Goal: Task Accomplishment & Management: Use online tool/utility

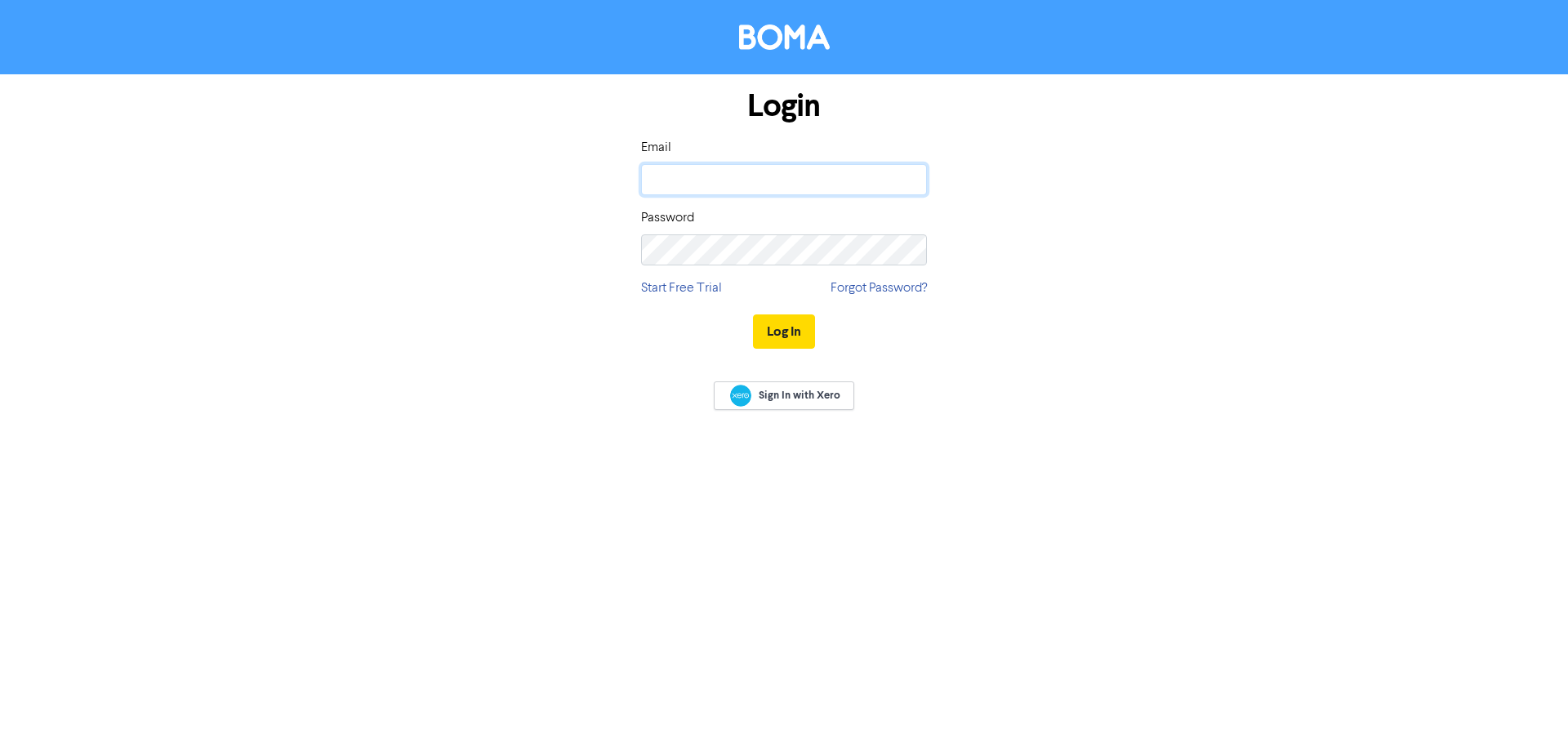
type input "[EMAIL_ADDRESS][DOMAIN_NAME]"
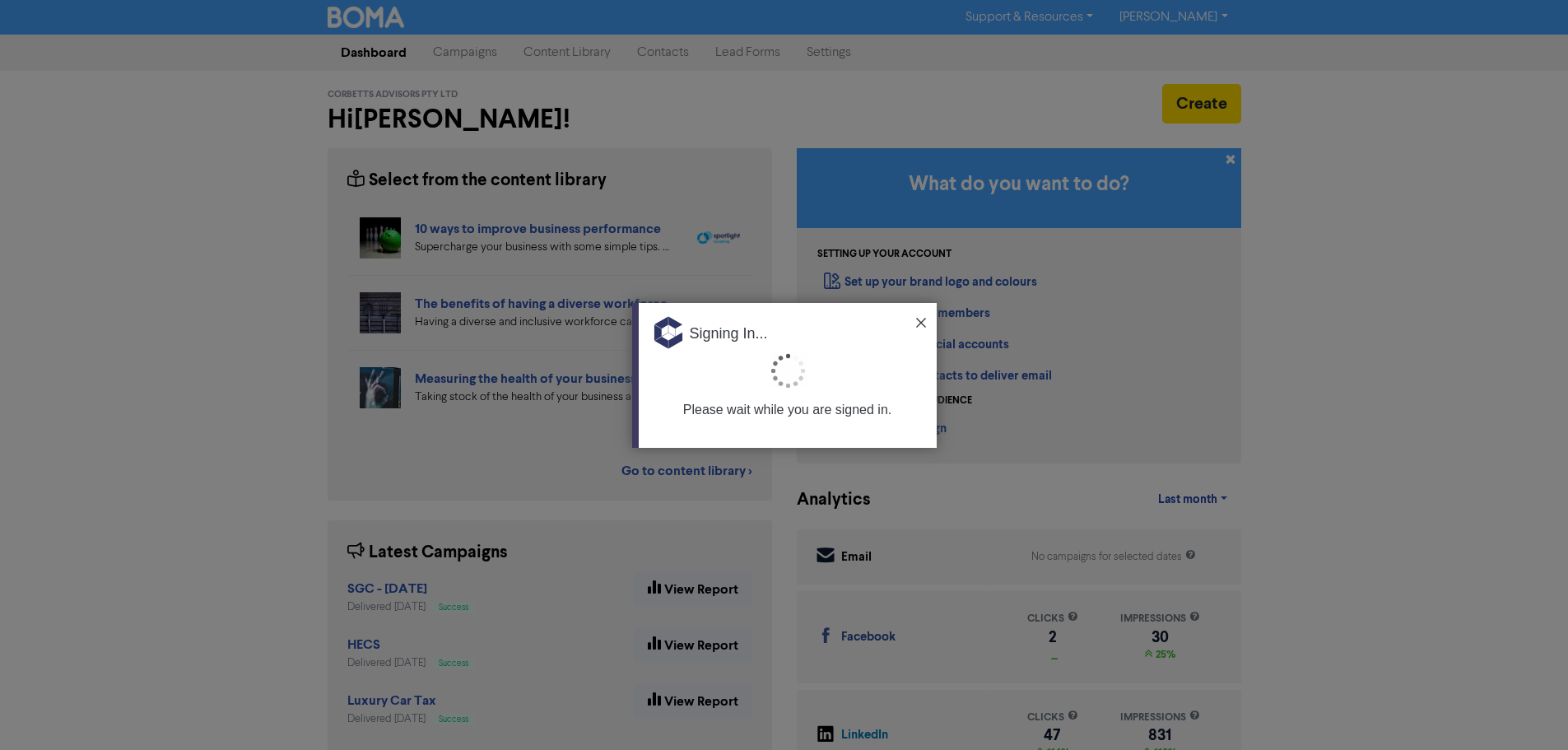
click at [917, 324] on img at bounding box center [921, 322] width 9 height 9
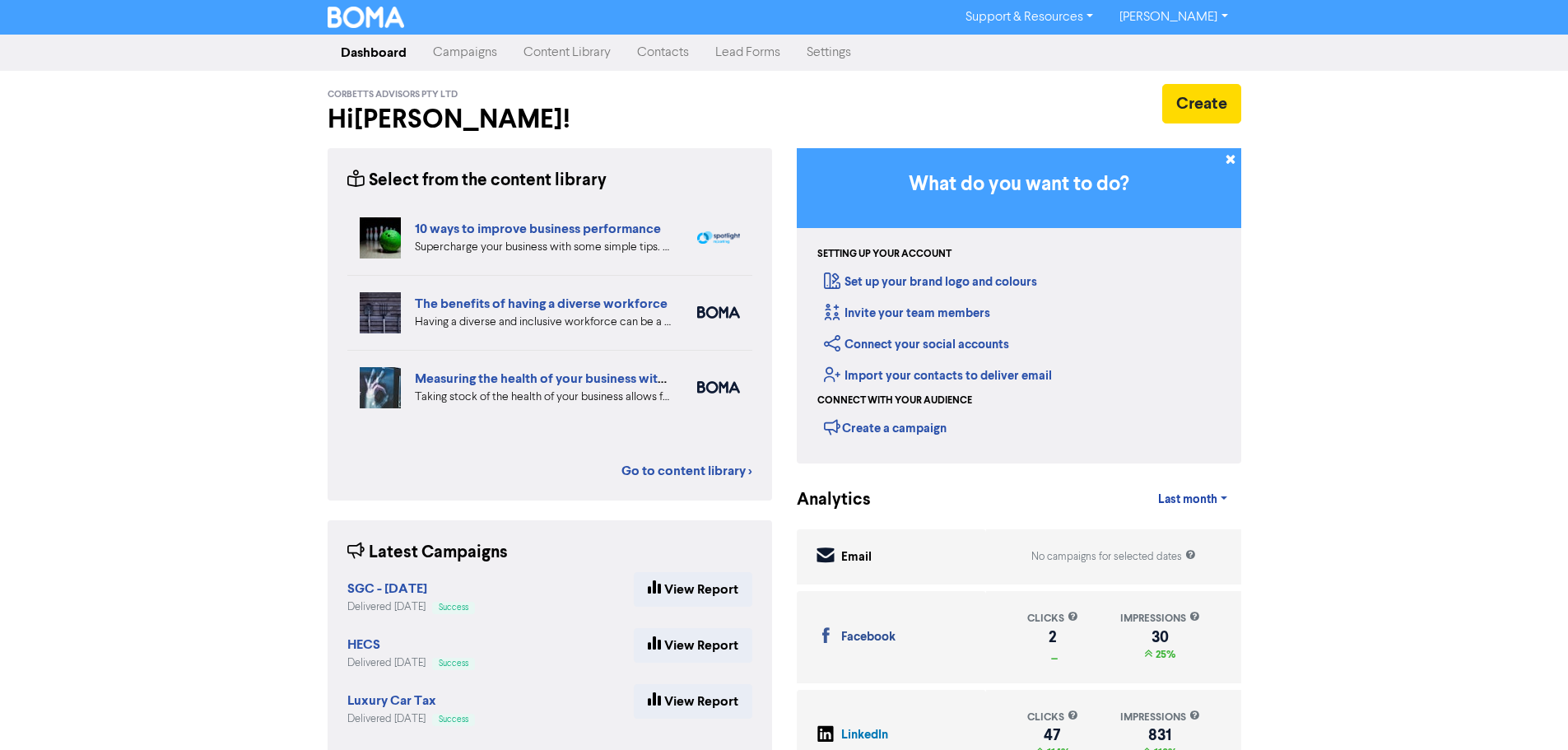
click at [475, 61] on link "Campaigns" at bounding box center [465, 52] width 90 height 33
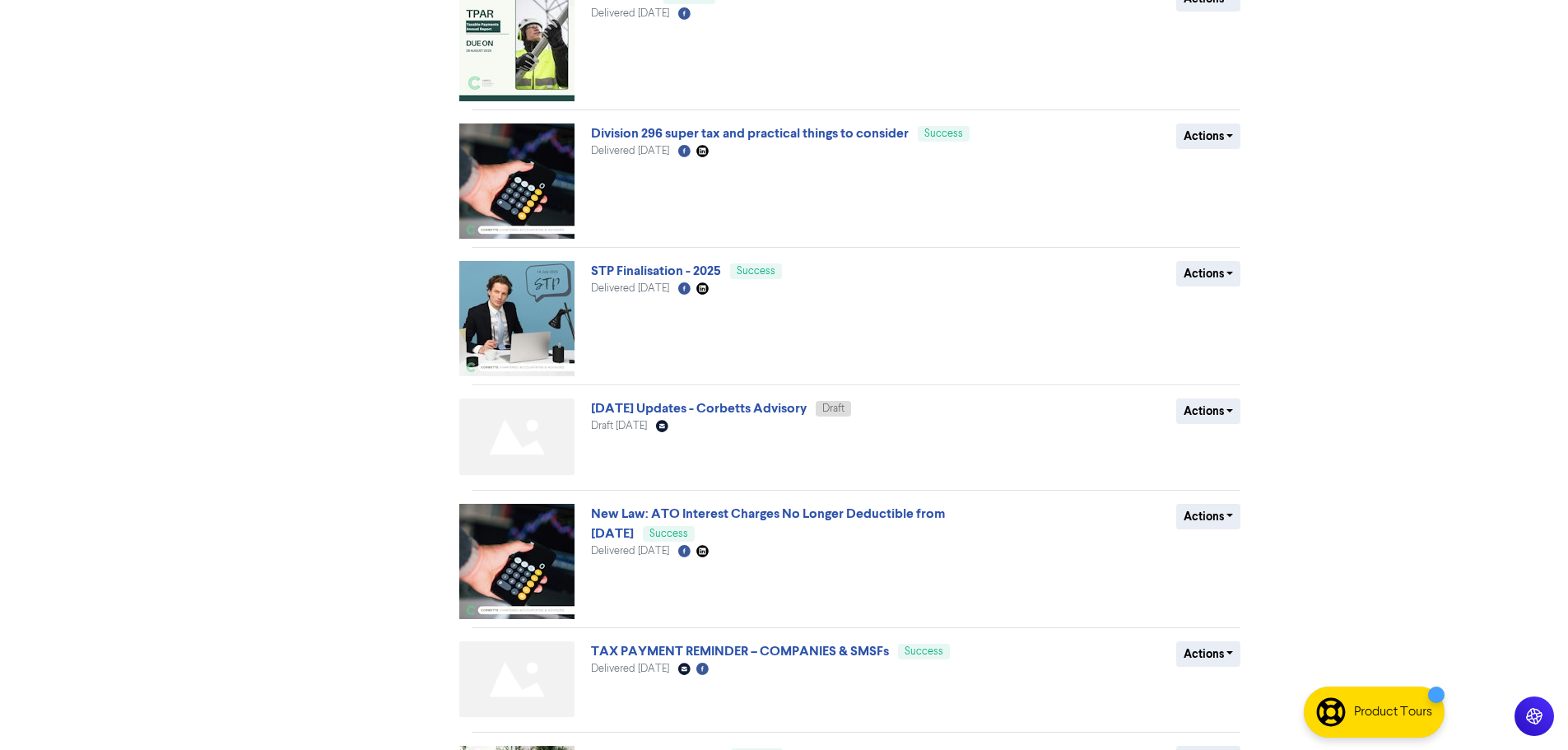
scroll to position [577, 0]
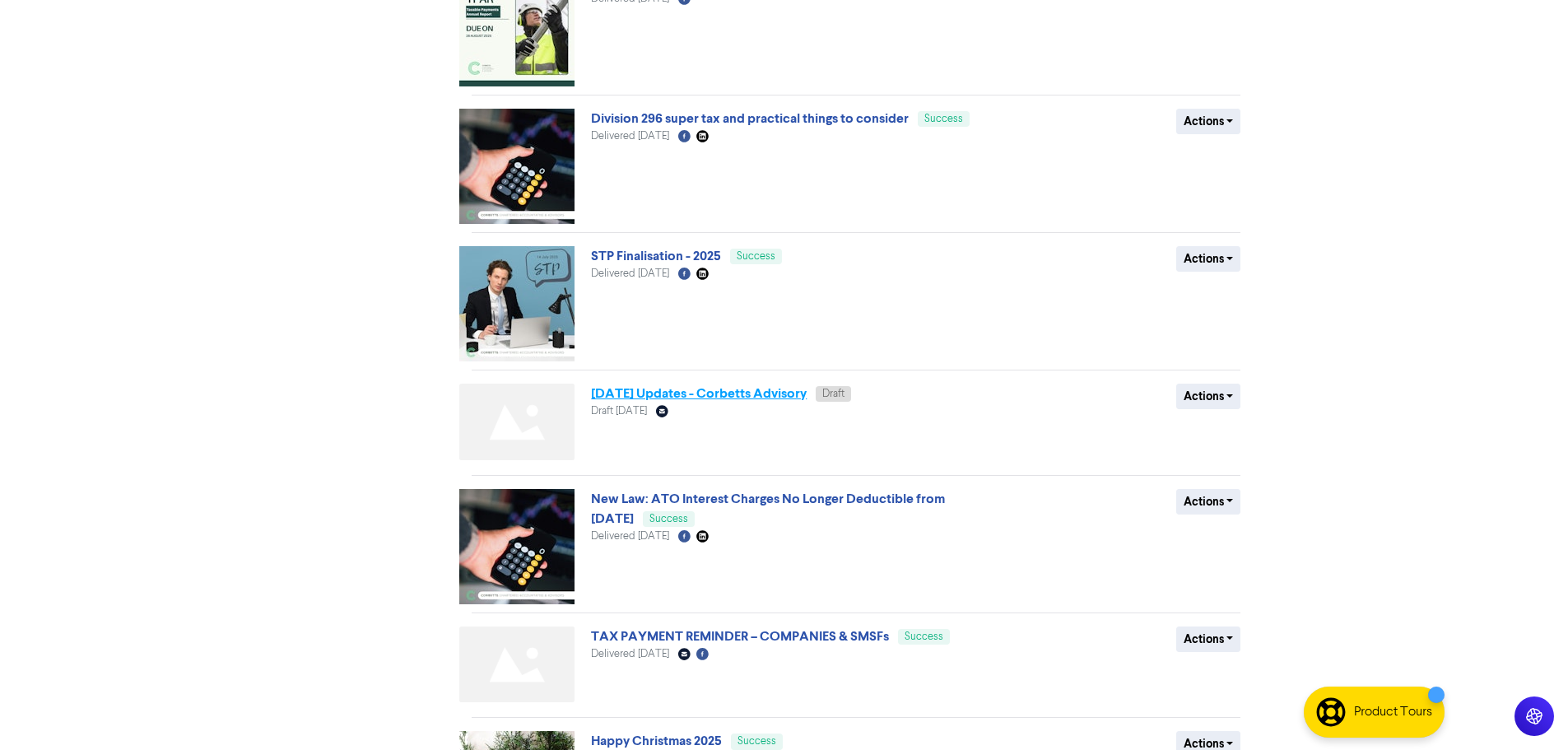
click at [800, 398] on link "[DATE] Updates - Corbetts Advisory" at bounding box center [699, 393] width 216 height 16
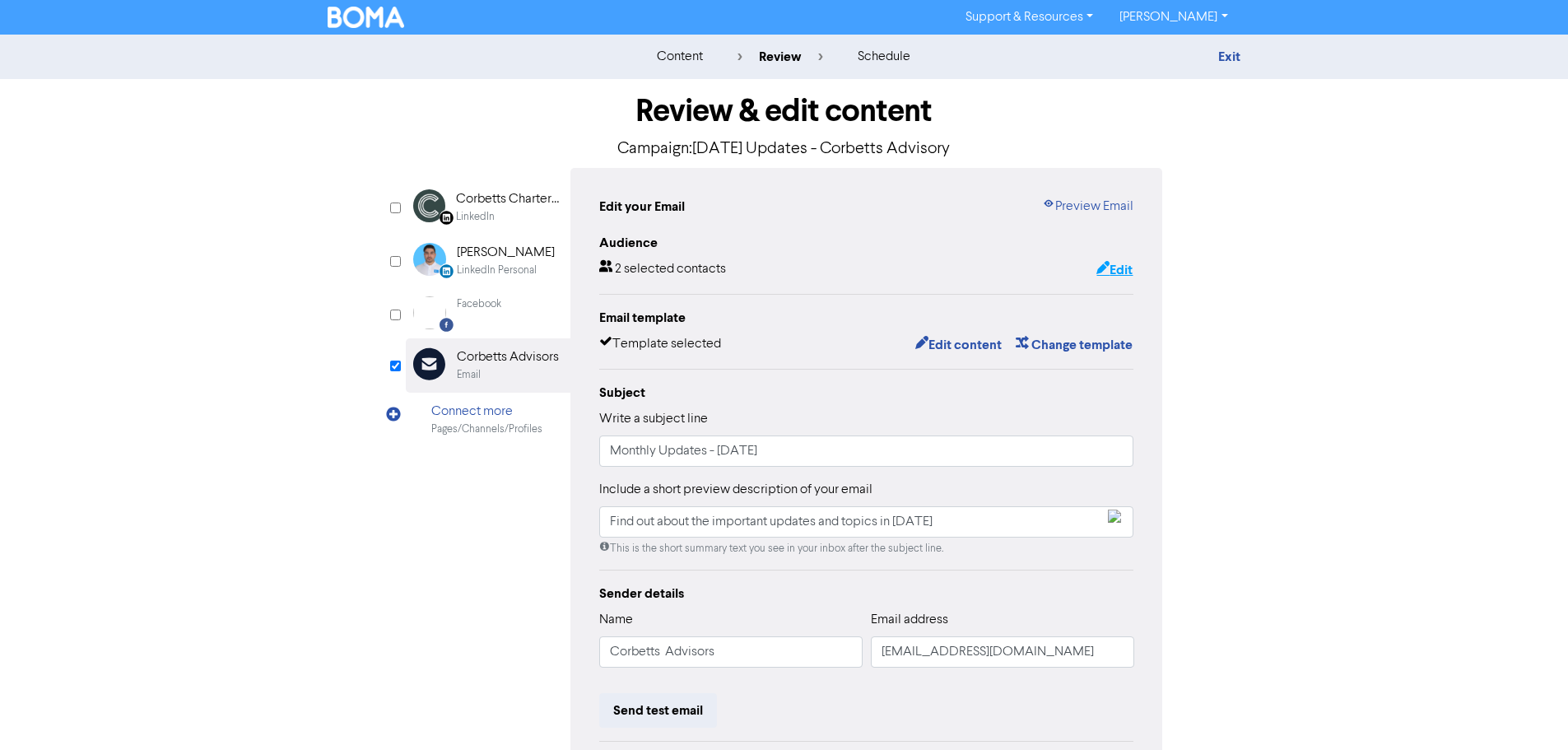
click at [1120, 269] on button "Edit" at bounding box center [1114, 269] width 38 height 22
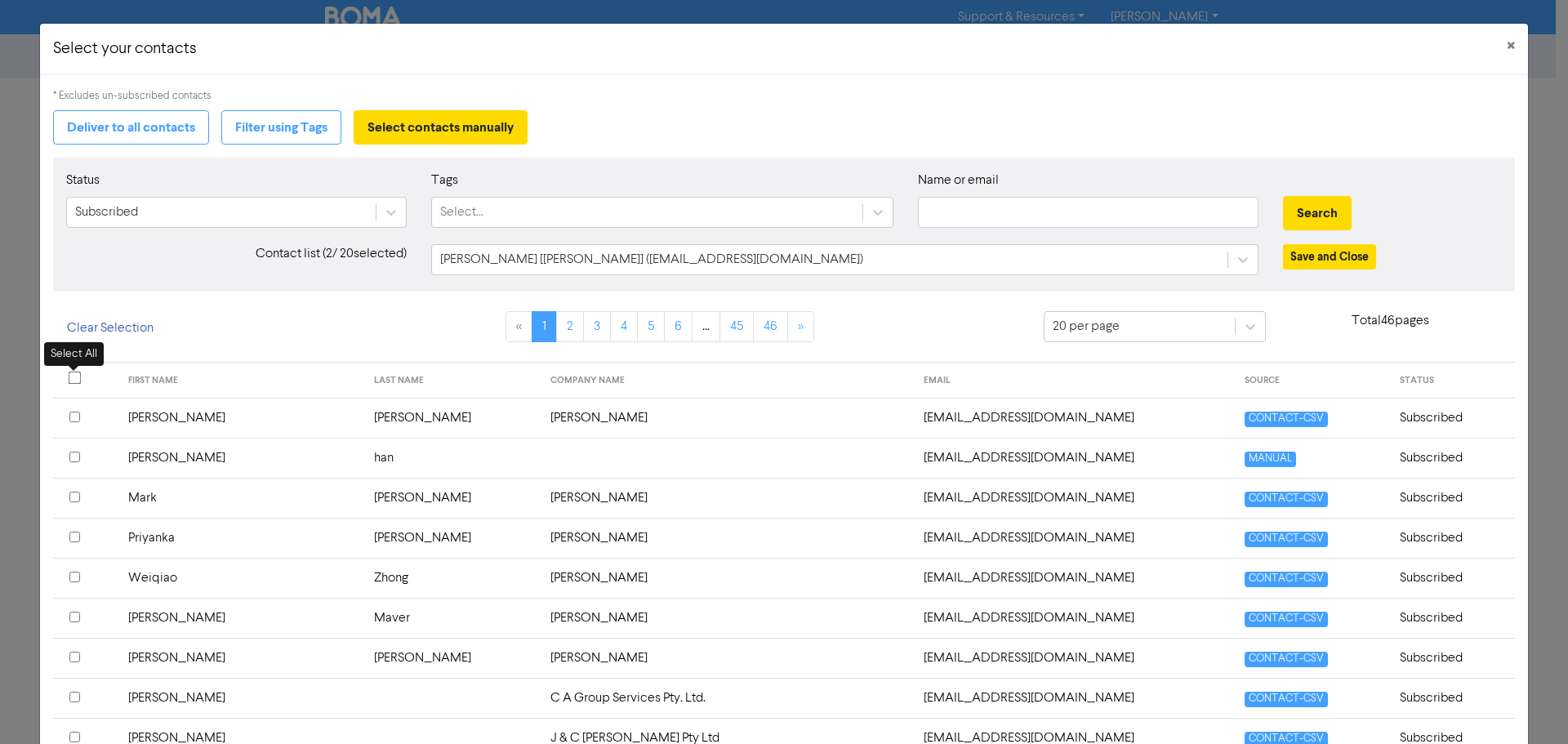
click at [75, 381] on input "checkbox" at bounding box center [75, 379] width 13 height 13
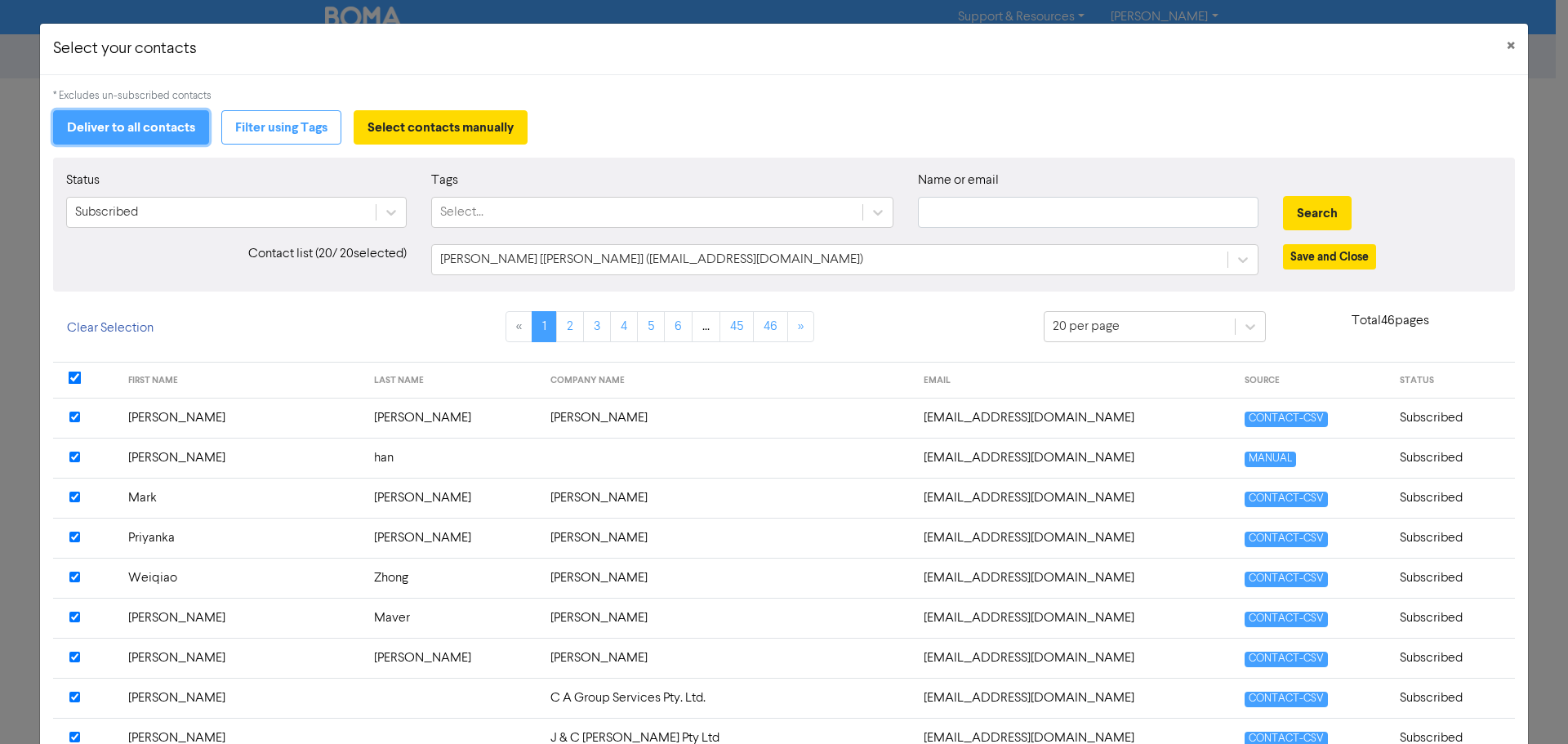
click at [172, 121] on button "Deliver to all contacts" at bounding box center [131, 127] width 156 height 35
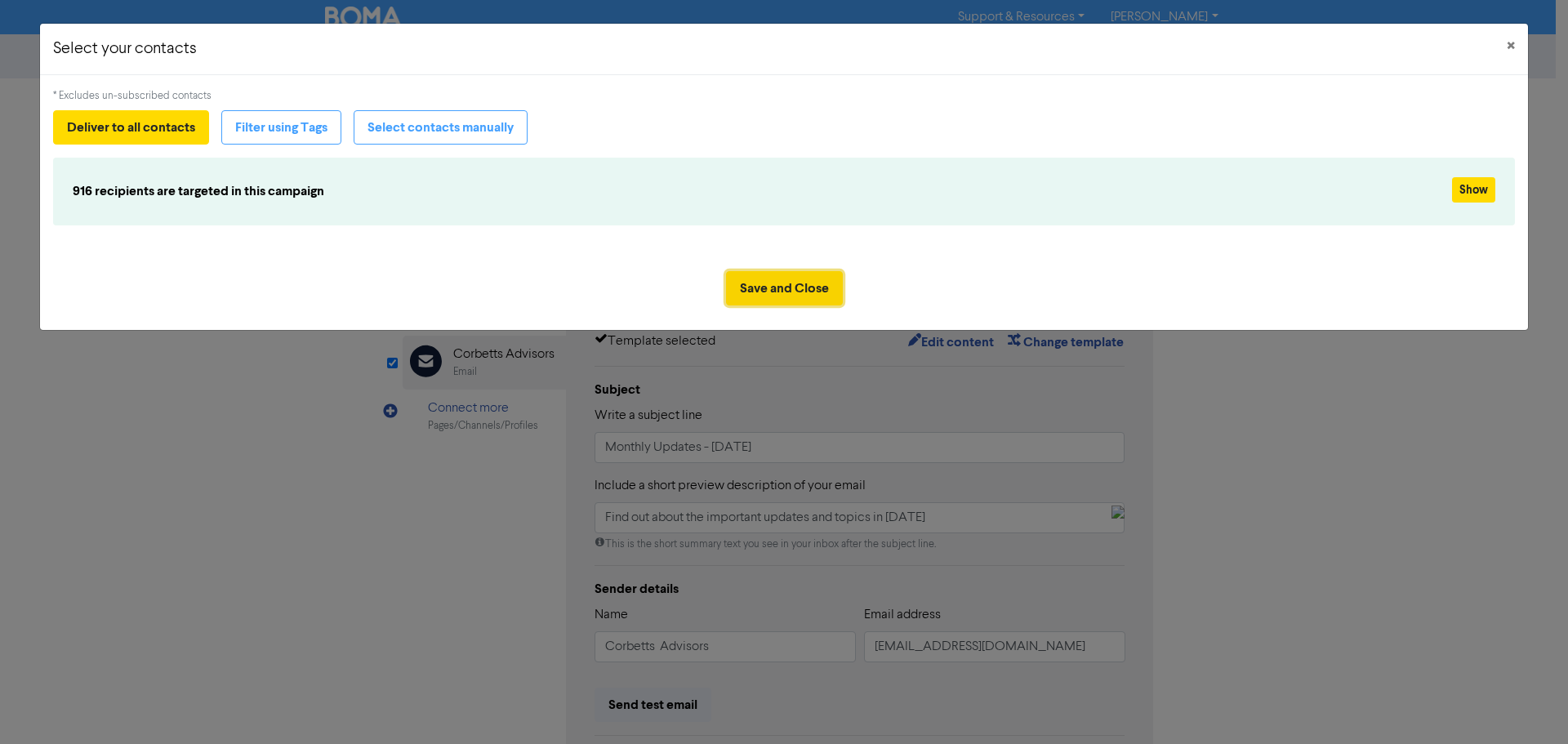
click at [792, 283] on button "Save and Close" at bounding box center [784, 288] width 117 height 35
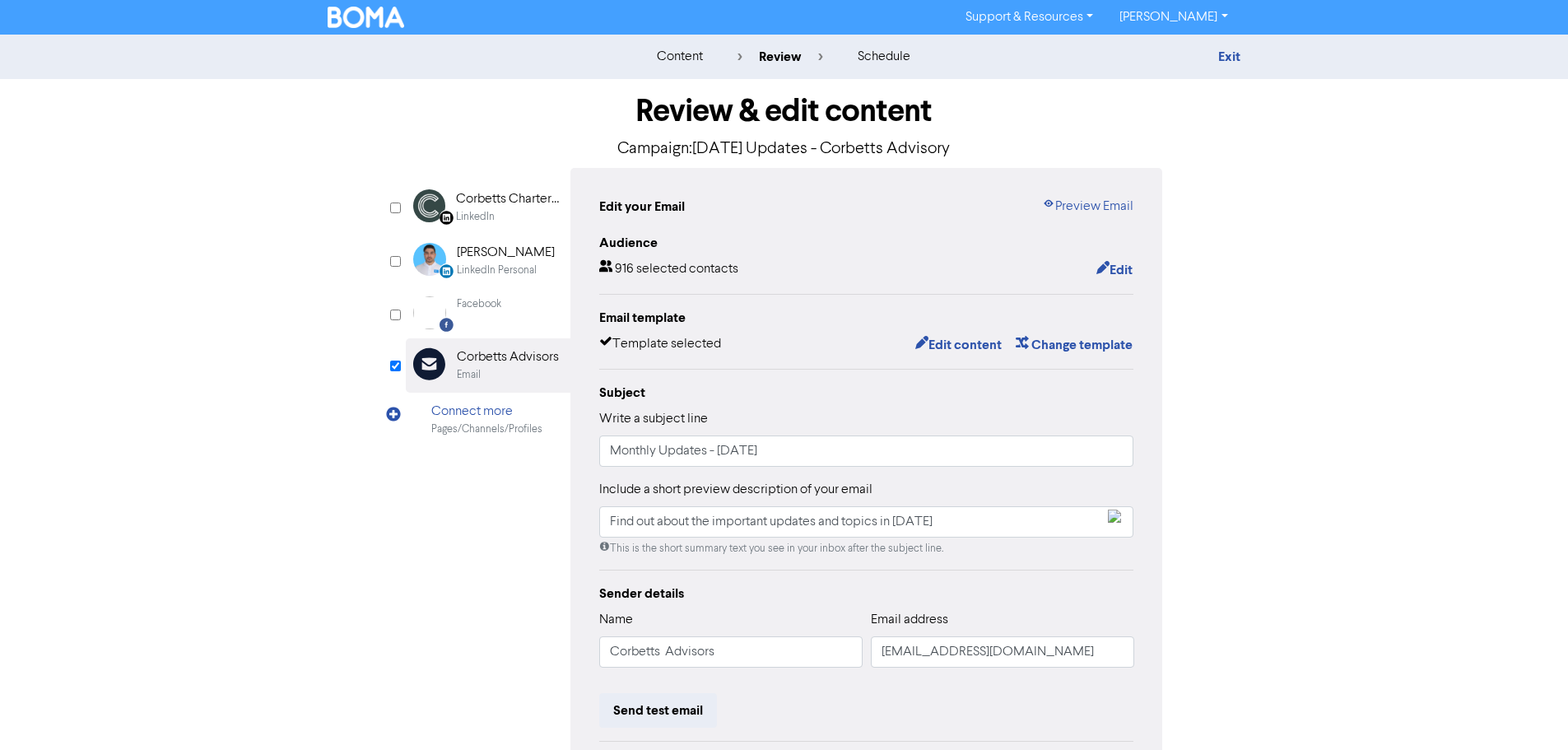
click at [1344, 312] on div "content review schedule Exit Review & edit content Campaign: [DATE] Updates - C…" at bounding box center [784, 488] width 1568 height 907
click at [984, 345] on button "Edit content" at bounding box center [959, 345] width 89 height 22
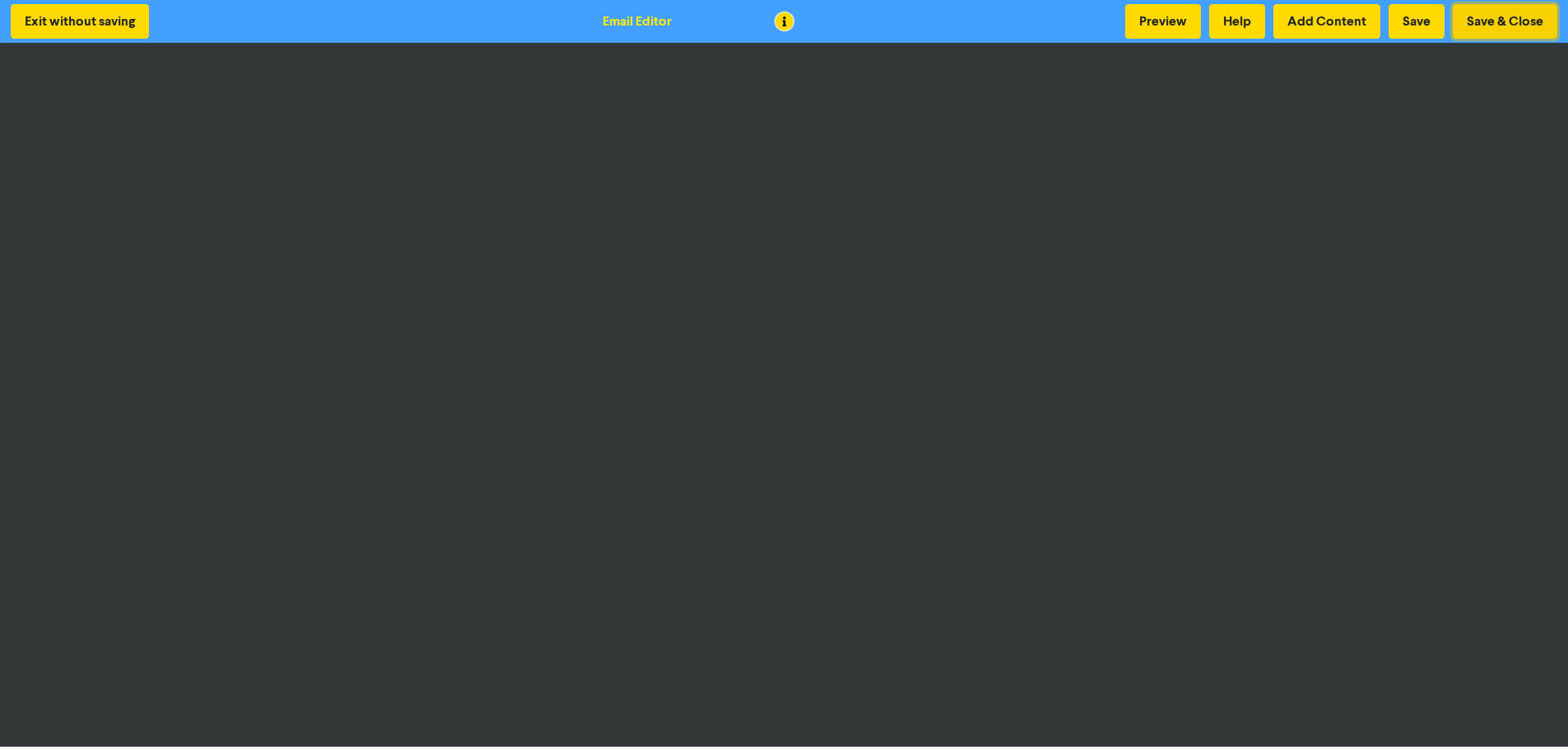
click at [1467, 14] on button "Save & Close" at bounding box center [1505, 21] width 105 height 35
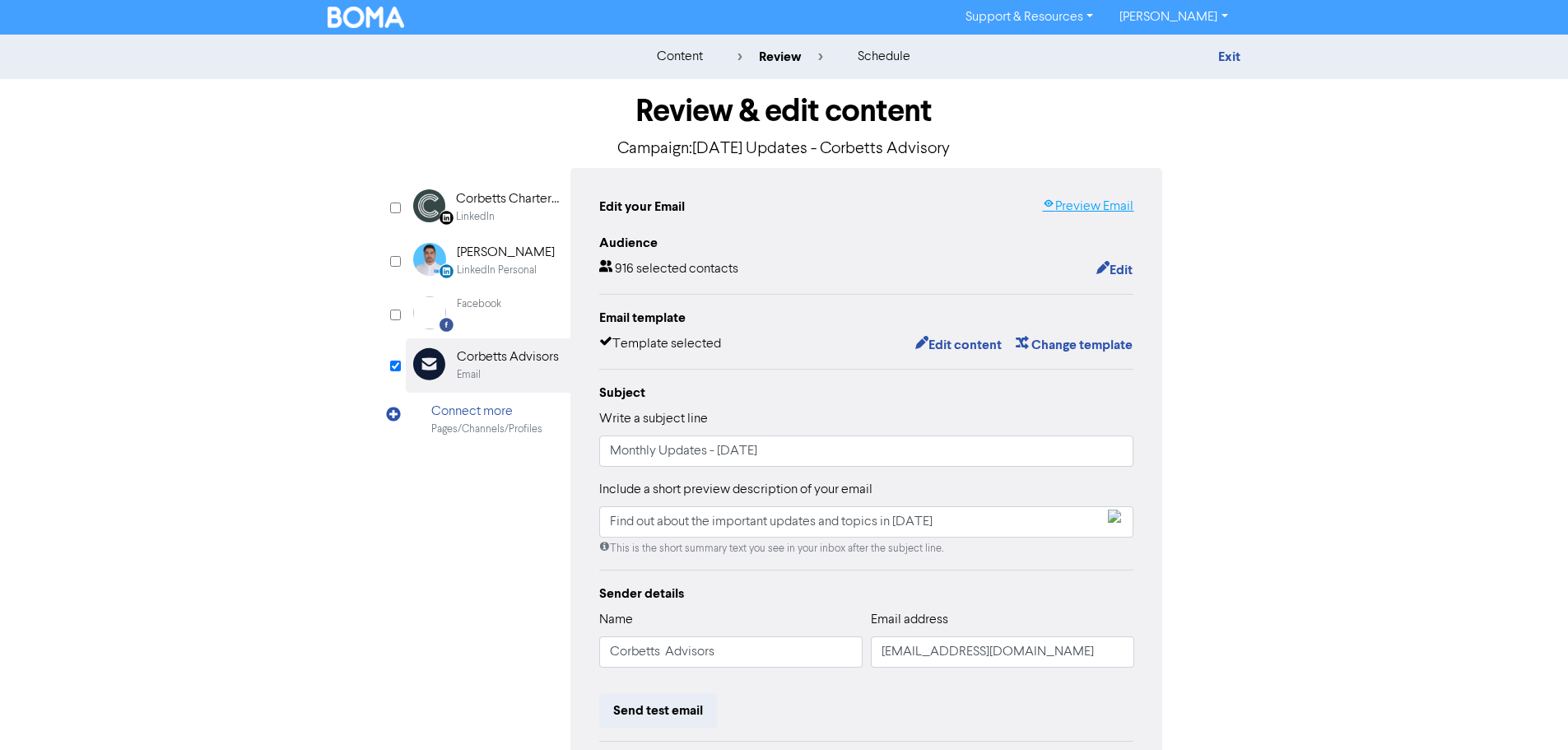
click at [1106, 204] on link "Preview Email" at bounding box center [1088, 206] width 91 height 20
click at [1312, 366] on div "content review schedule Exit Review & edit content Campaign: [DATE] Updates - C…" at bounding box center [784, 488] width 1568 height 907
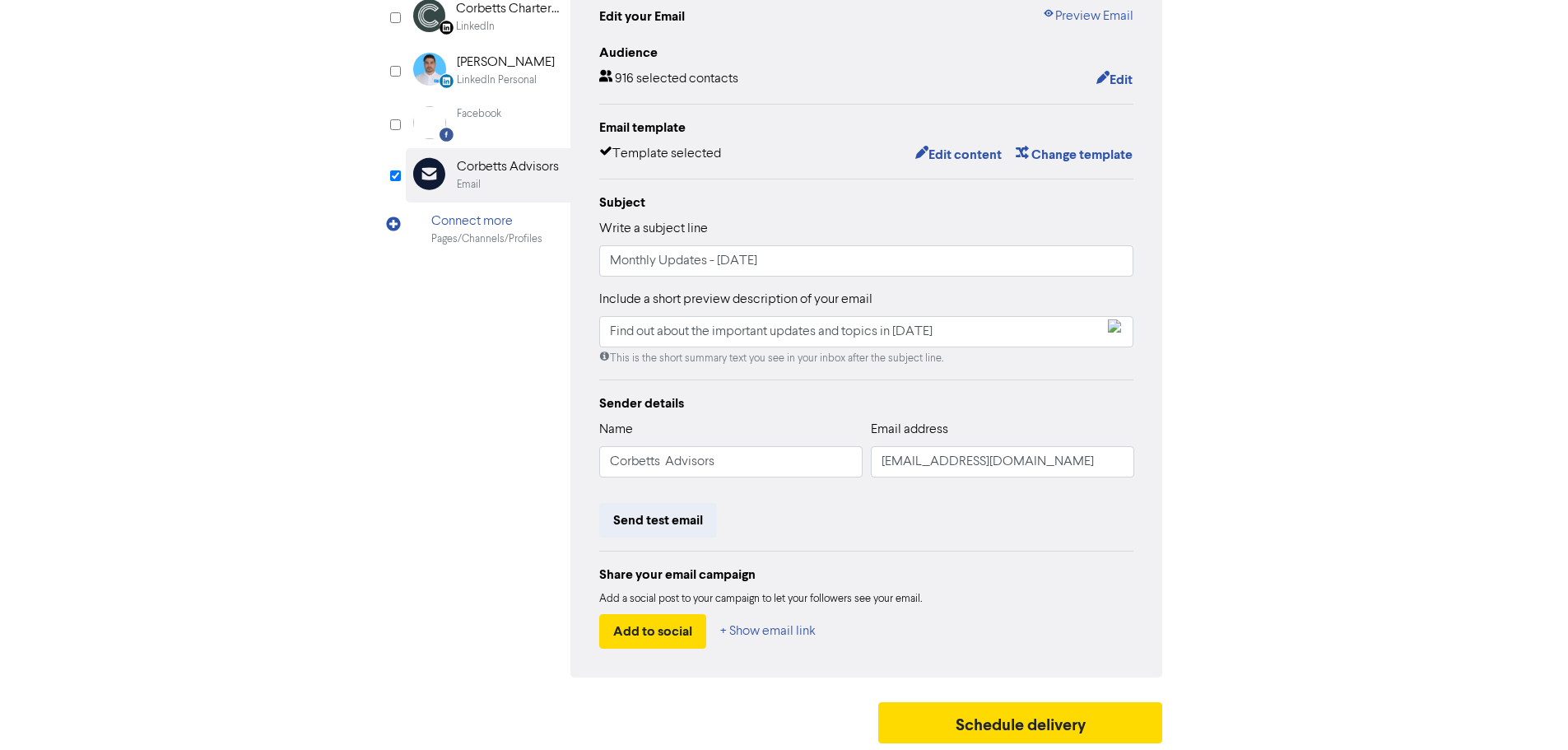
scroll to position [193, 0]
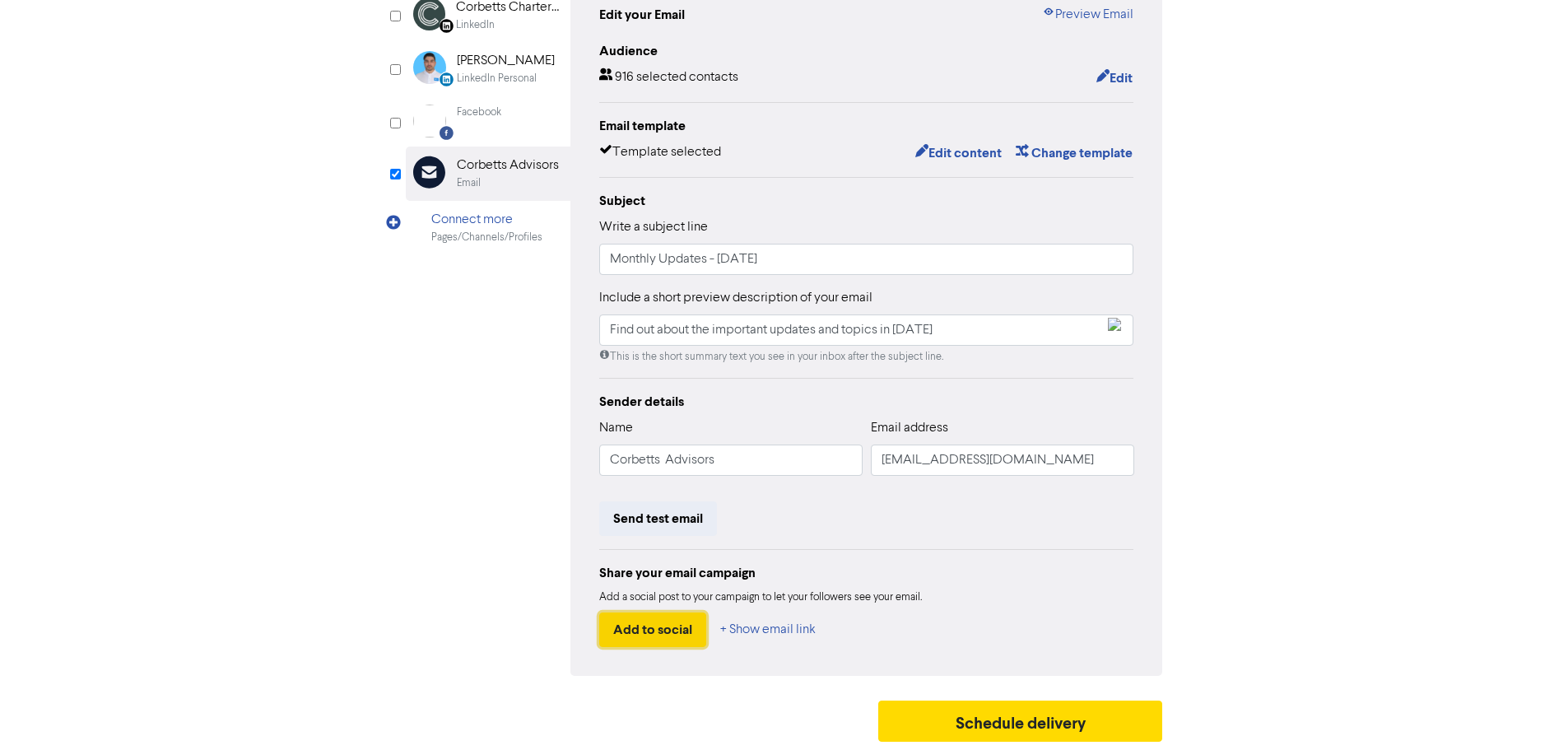
click at [660, 631] on button "Add to social" at bounding box center [653, 629] width 107 height 35
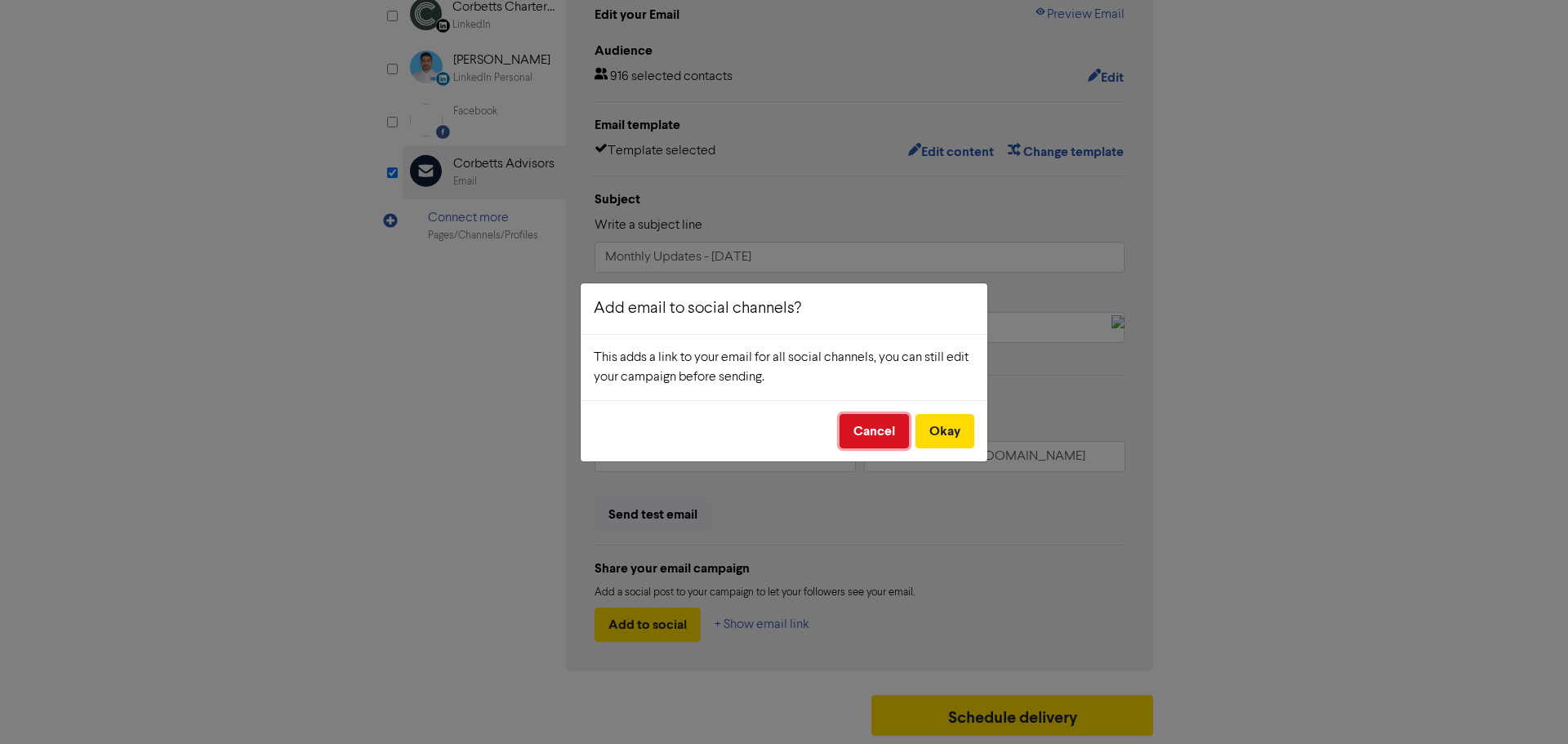
click at [866, 428] on button "Cancel" at bounding box center [875, 431] width 69 height 35
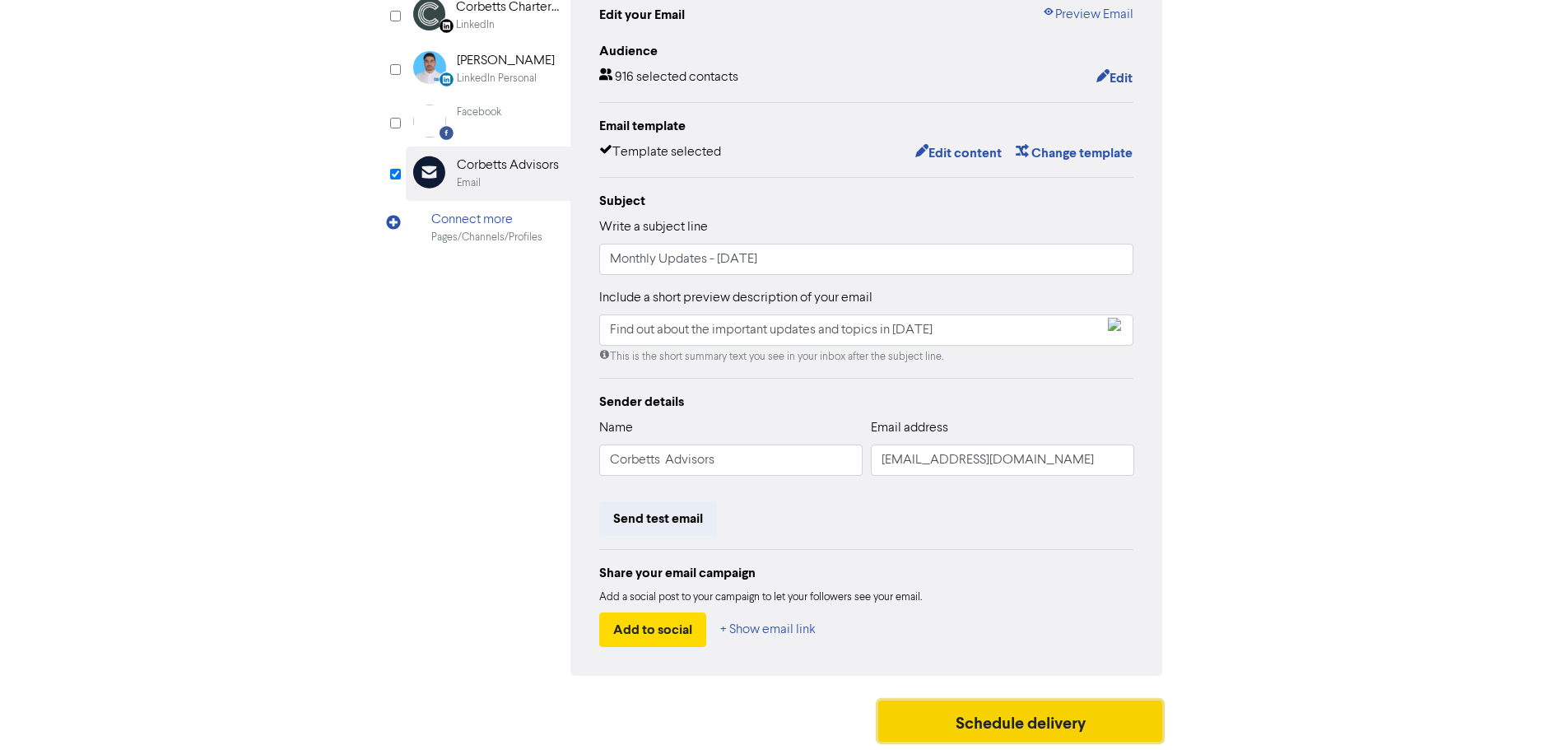
click at [998, 717] on button "Schedule delivery" at bounding box center [1021, 722] width 284 height 41
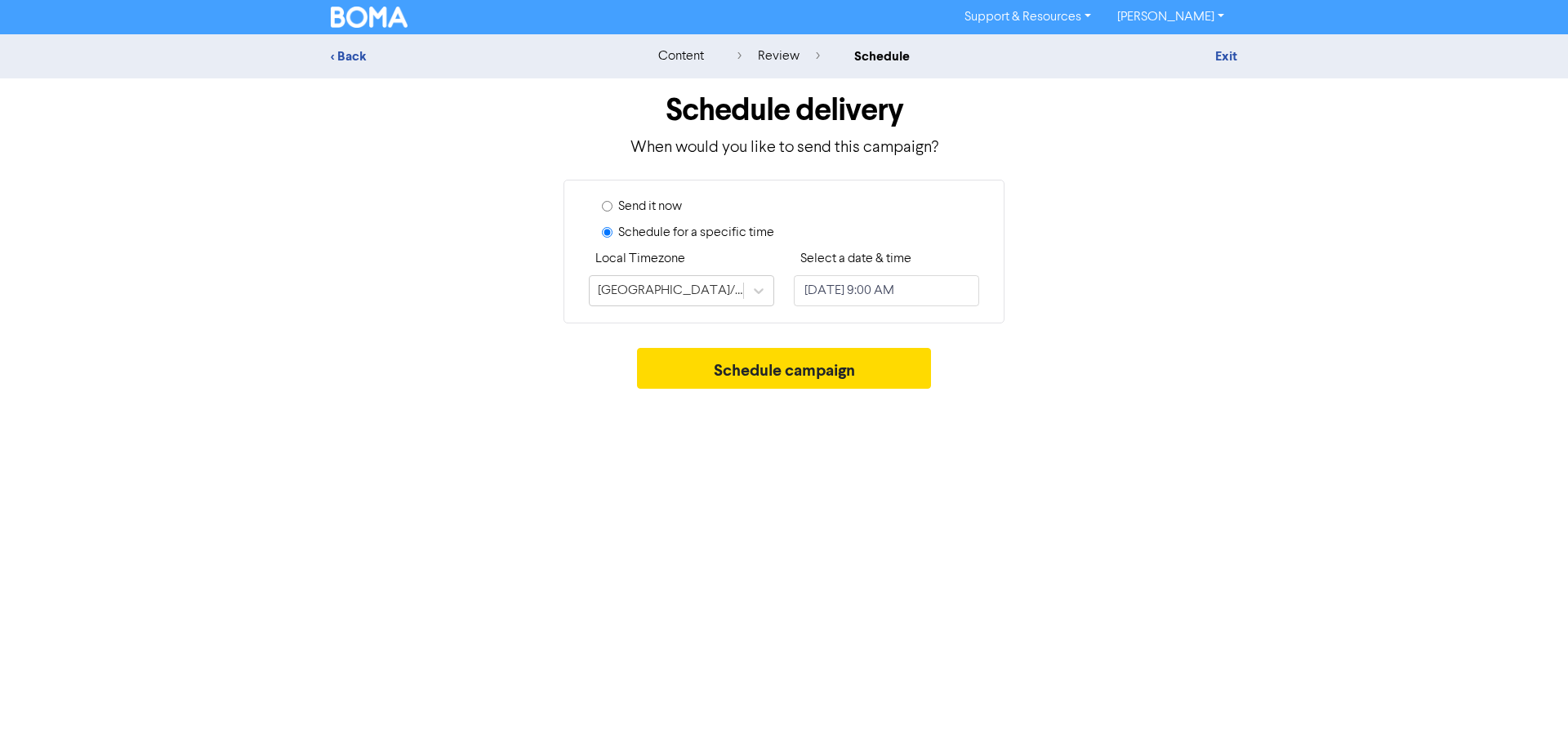
click at [647, 208] on label "Send it now" at bounding box center [650, 207] width 64 height 20
click at [613, 208] on input "Send it now" at bounding box center [606, 206] width 10 height 10
radio input "true"
radio input "false"
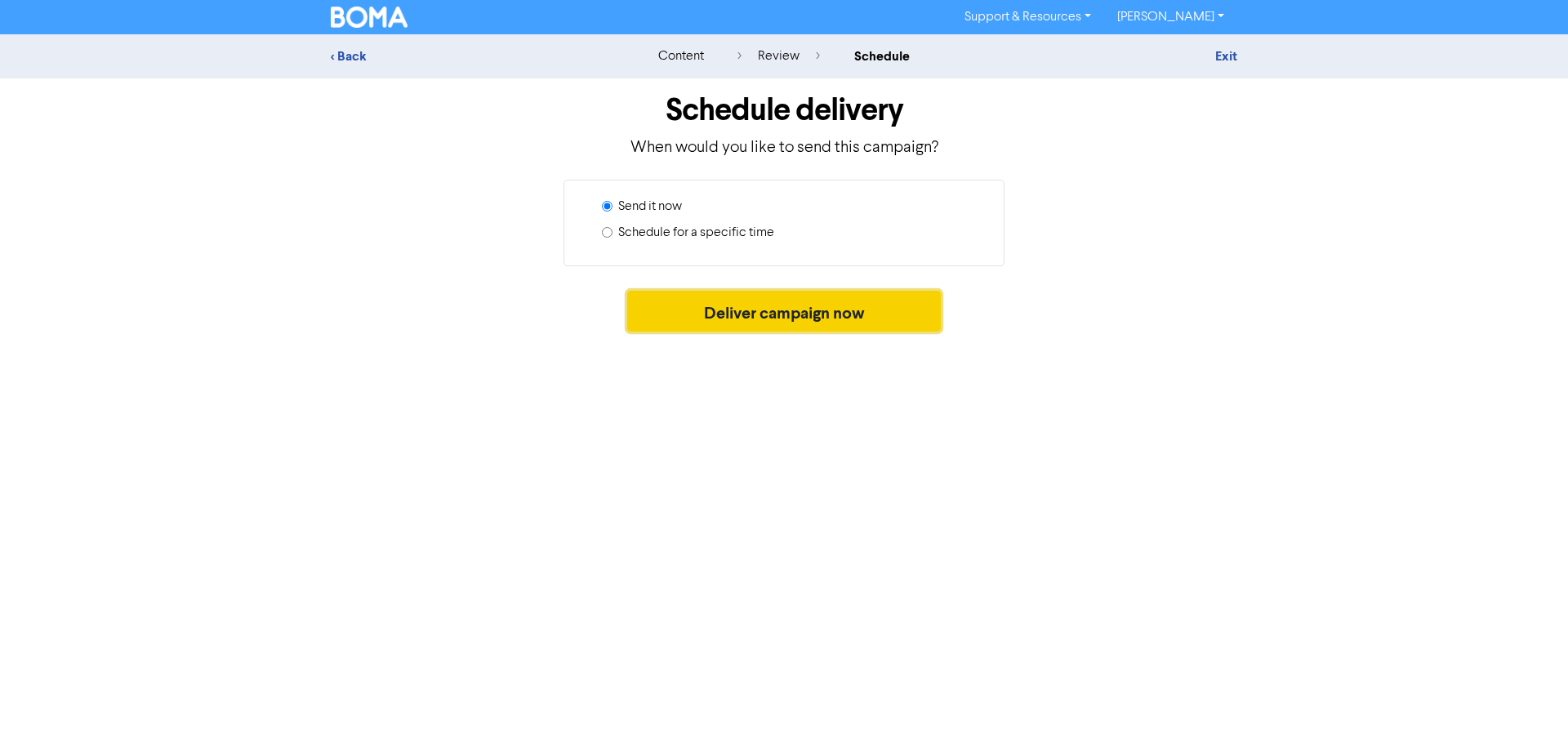
click at [769, 308] on button "Deliver campaign now" at bounding box center [784, 311] width 315 height 41
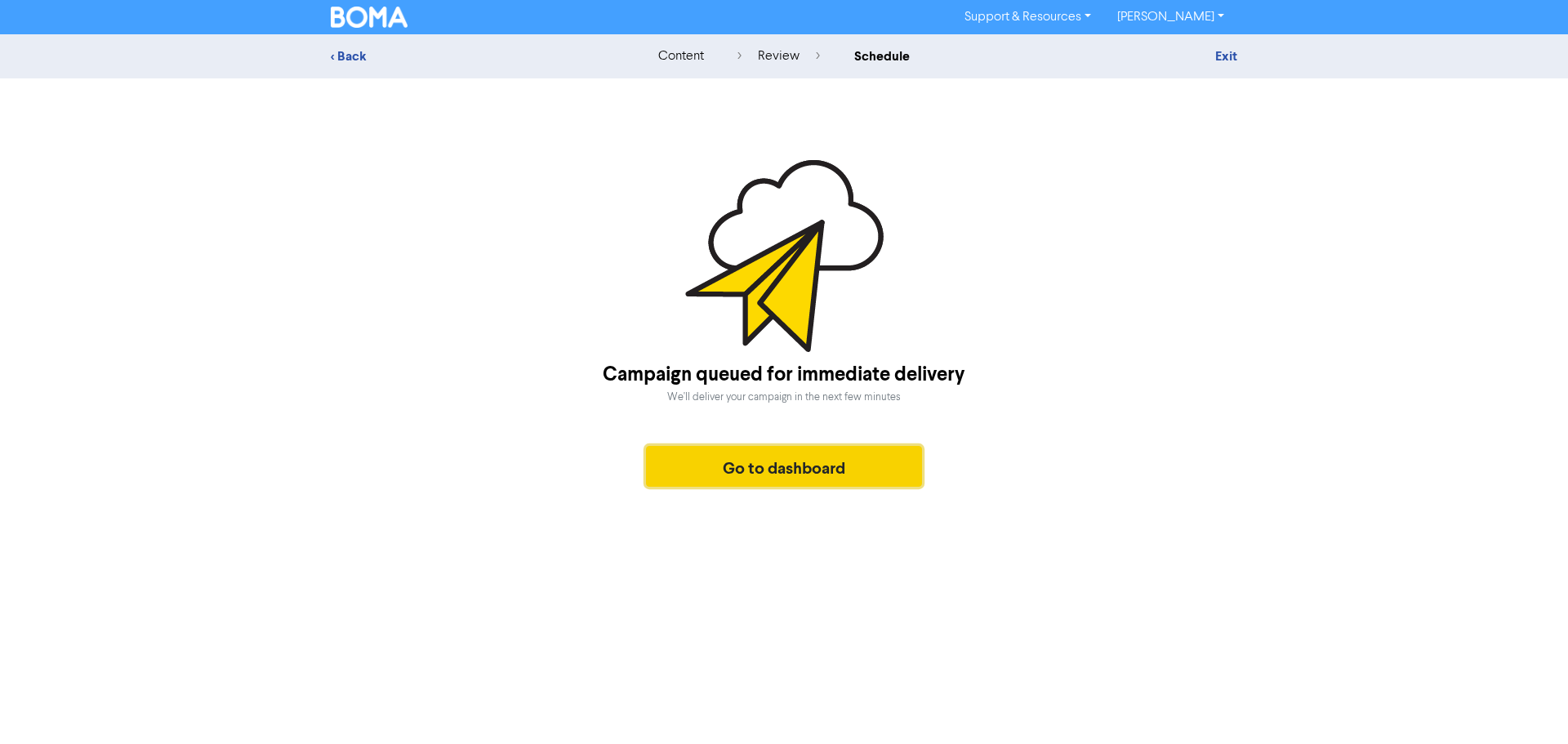
click at [841, 465] on button "Go to dashboard" at bounding box center [783, 466] width 276 height 41
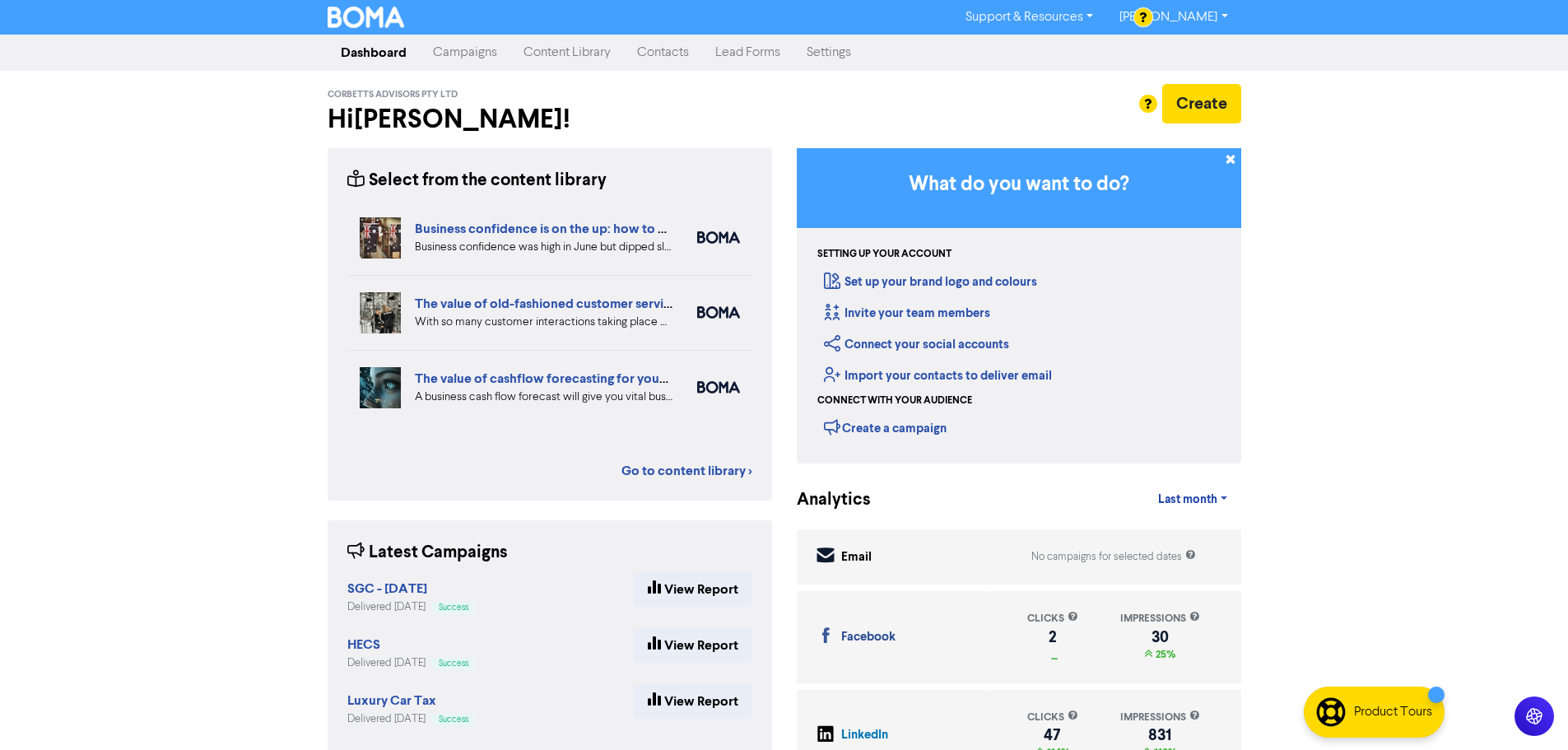
click at [383, 13] on img at bounding box center [366, 17] width 77 height 22
